Goal: Navigation & Orientation: Find specific page/section

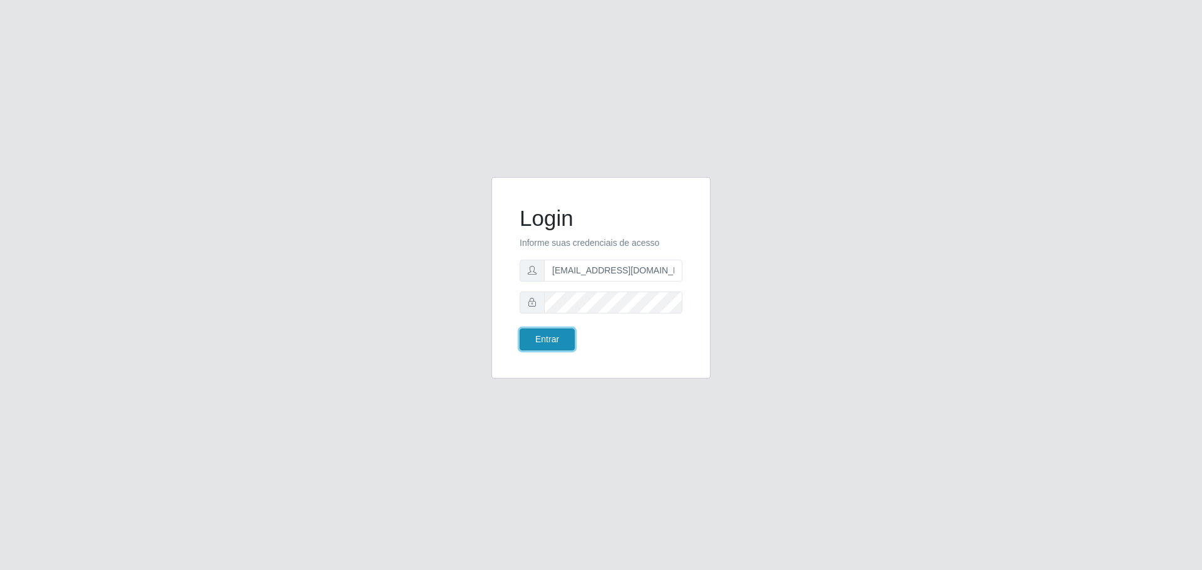
click at [566, 348] on button "Entrar" at bounding box center [547, 340] width 55 height 22
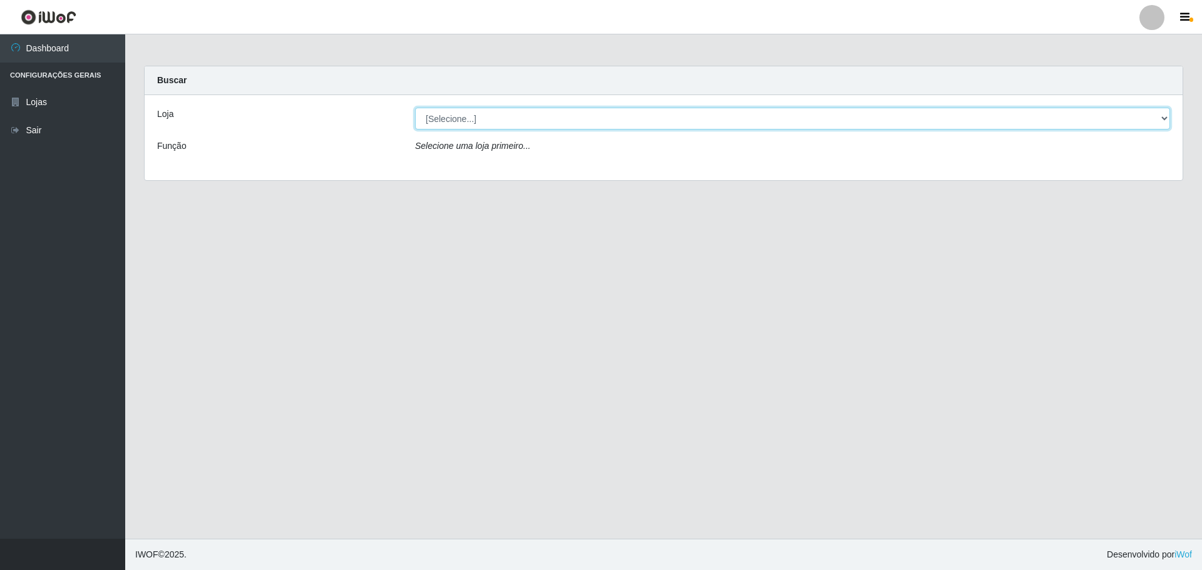
click at [530, 113] on select "[Selecione...] [PERSON_NAME] - [GEOGRAPHIC_DATA][DATE]" at bounding box center [792, 119] width 755 height 22
select select "527"
click at [415, 108] on select "[Selecione...] [PERSON_NAME] - [GEOGRAPHIC_DATA][DATE]" at bounding box center [792, 119] width 755 height 22
